Goal: Find specific fact: Find specific fact

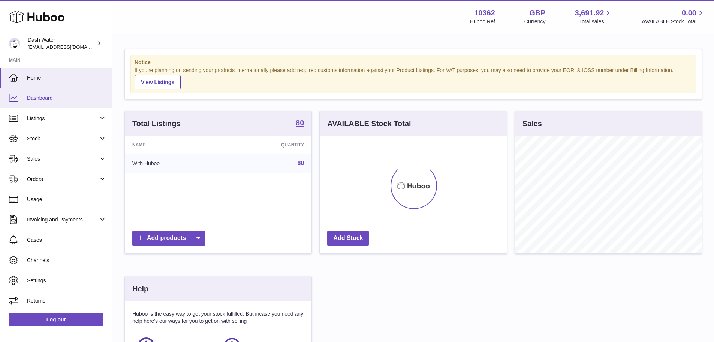
scroll to position [117, 187]
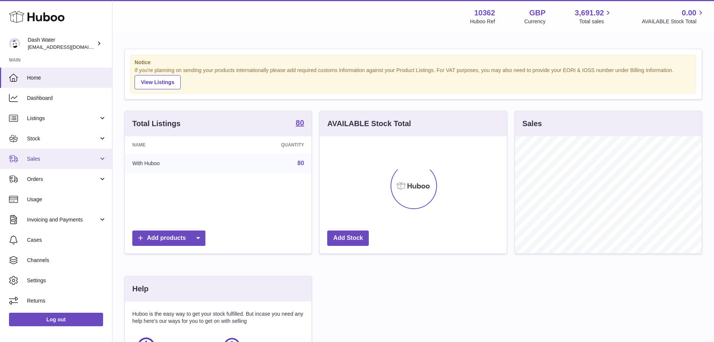
click at [37, 155] on span "Sales" at bounding box center [63, 158] width 72 height 7
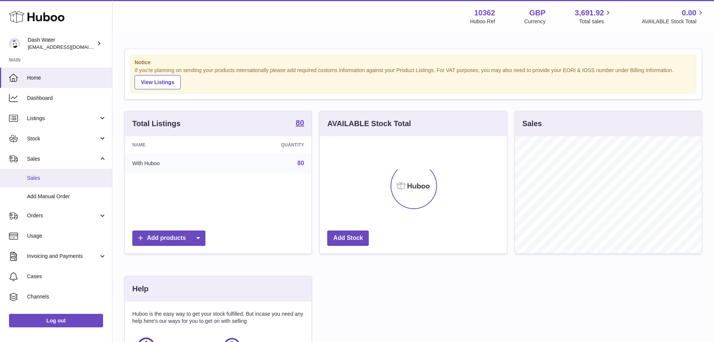
click at [36, 175] on span "Sales" at bounding box center [66, 177] width 79 height 7
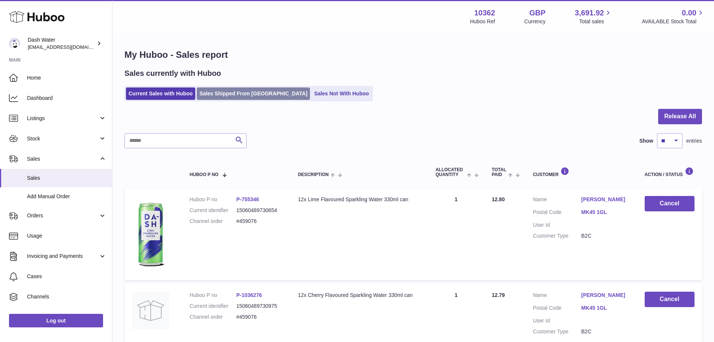
click at [232, 94] on link "Sales Shipped From [GEOGRAPHIC_DATA]" at bounding box center [253, 93] width 113 height 12
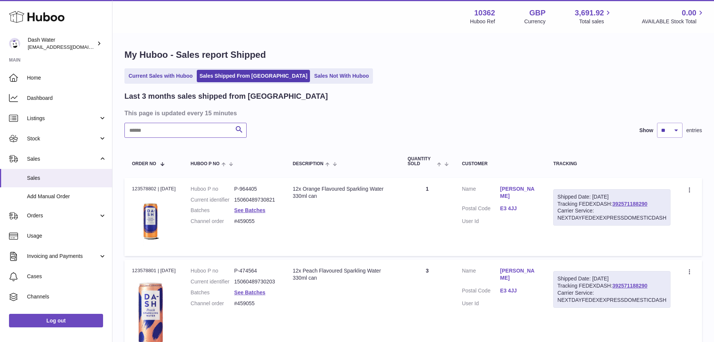
paste input "******"
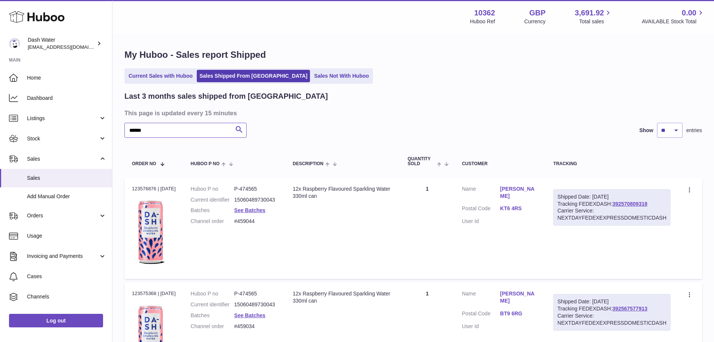
type input "******"
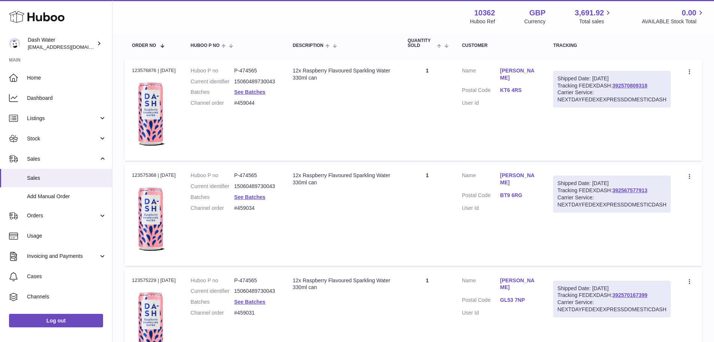
scroll to position [25, 0]
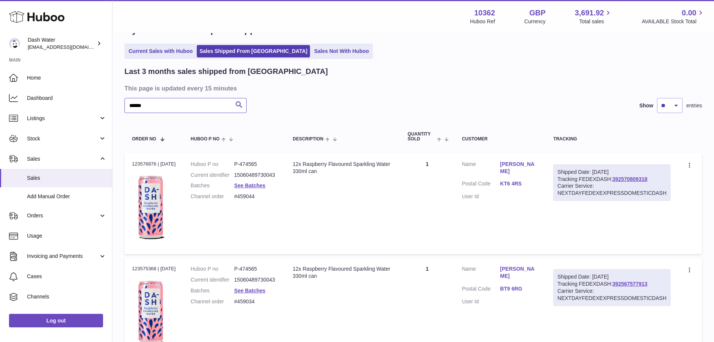
drag, startPoint x: 166, startPoint y: 103, endPoint x: 120, endPoint y: 105, distance: 46.1
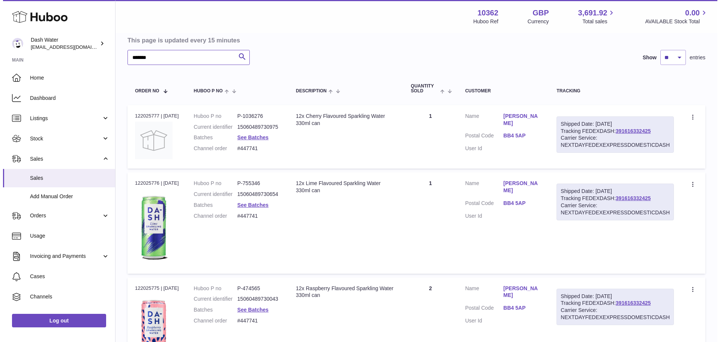
scroll to position [100, 0]
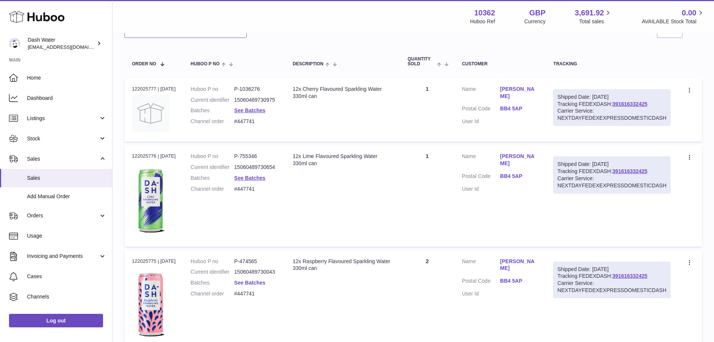
type input "*******"
click at [258, 285] on link "See Batches" at bounding box center [249, 282] width 31 height 6
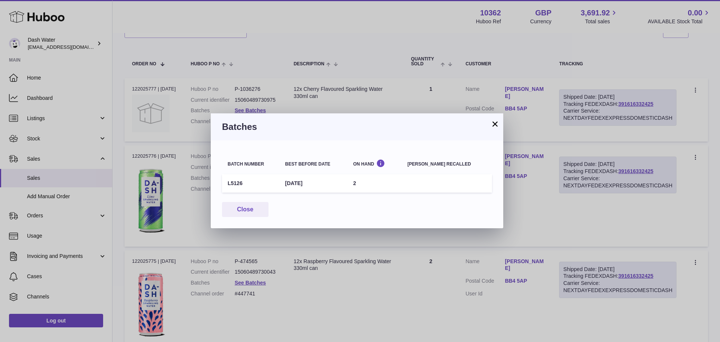
click at [236, 181] on td "L5126" at bounding box center [250, 183] width 57 height 18
copy td "L5126"
click at [496, 123] on button "×" at bounding box center [494, 123] width 9 height 9
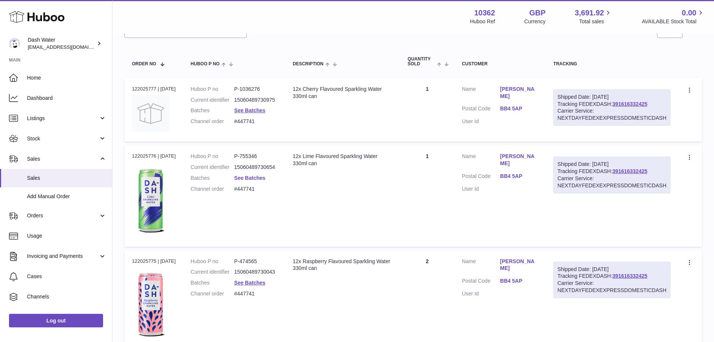
click at [263, 181] on link "See Batches" at bounding box center [249, 178] width 31 height 6
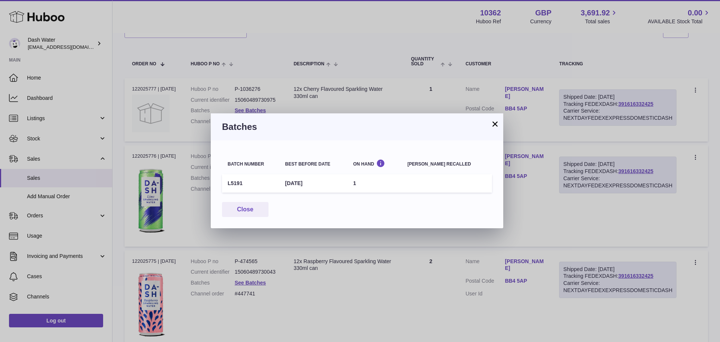
click at [233, 182] on td "L5191" at bounding box center [250, 183] width 57 height 18
copy td "L5191"
click at [497, 123] on button "×" at bounding box center [494, 123] width 9 height 9
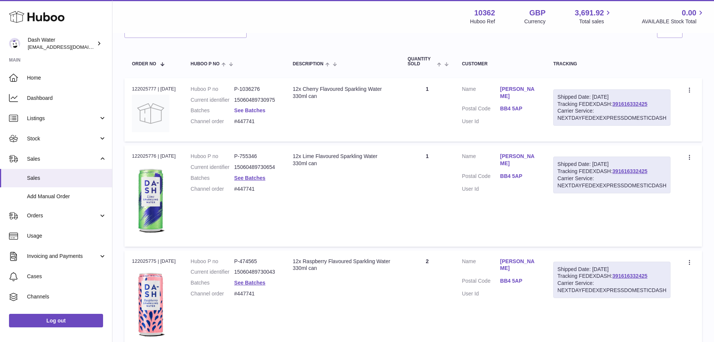
click at [265, 113] on link "See Batches" at bounding box center [249, 110] width 31 height 6
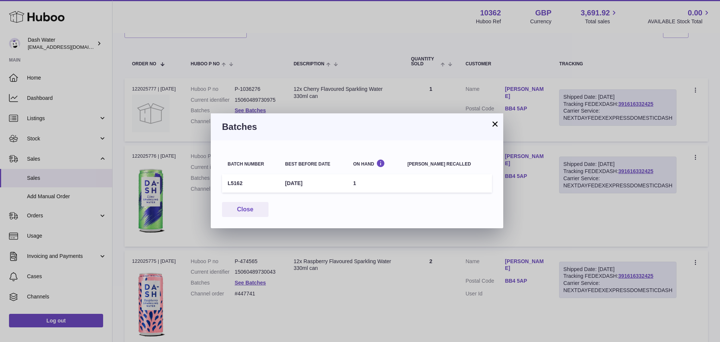
click at [241, 182] on td "L5162" at bounding box center [250, 183] width 57 height 18
click at [238, 180] on td "L5162" at bounding box center [250, 183] width 57 height 18
click at [237, 181] on td "L5162" at bounding box center [250, 183] width 57 height 18
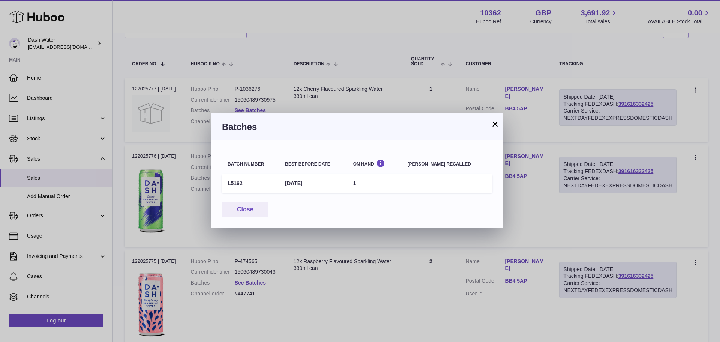
click at [237, 181] on td "L5162" at bounding box center [250, 183] width 57 height 18
copy td "L5162"
